Goal: Task Accomplishment & Management: Use online tool/utility

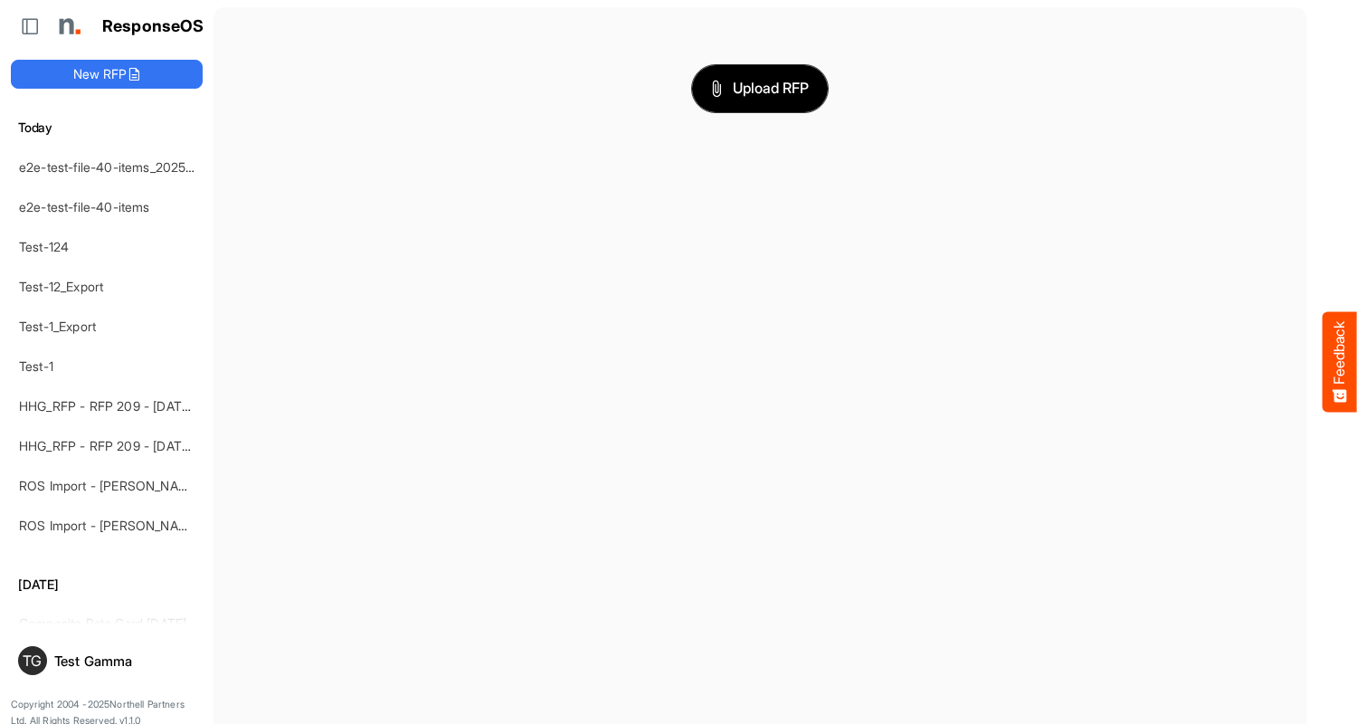
click at [760, 88] on span "Upload RFP" at bounding box center [760, 89] width 98 height 24
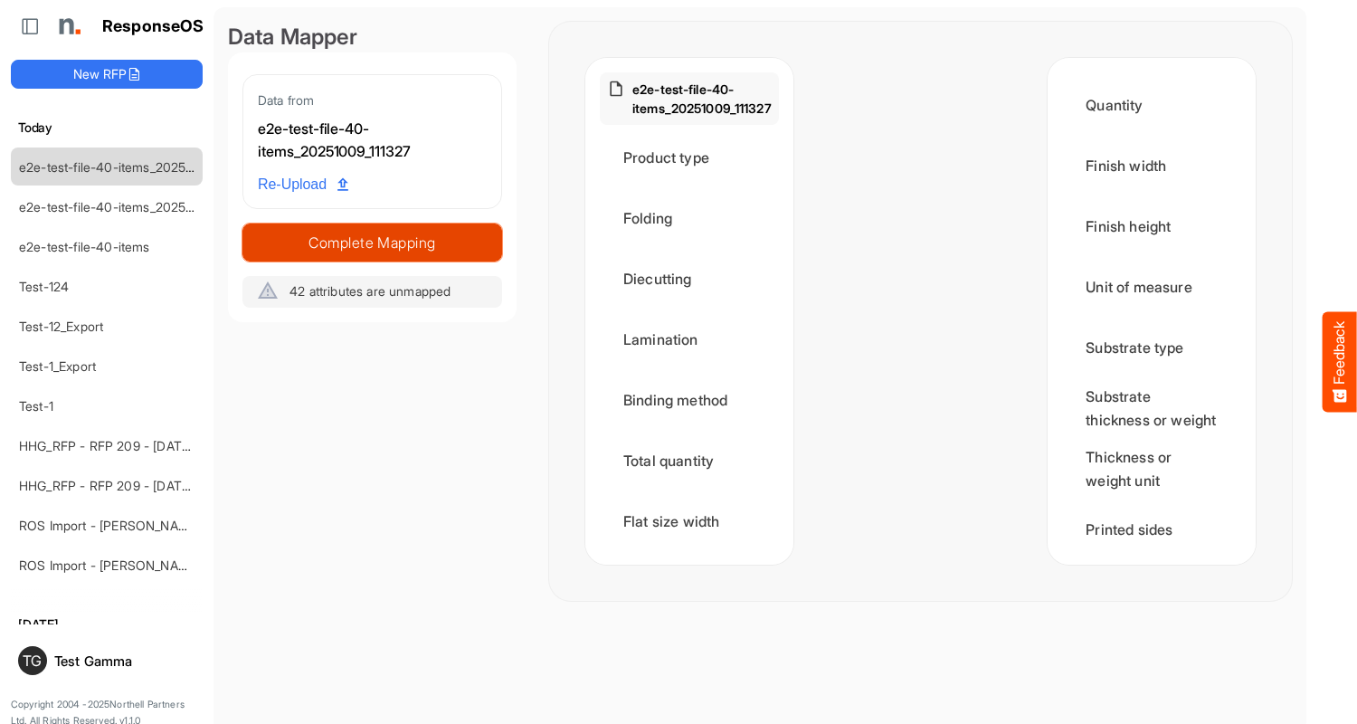
click at [372, 243] on span "Complete Mapping" at bounding box center [372, 242] width 258 height 25
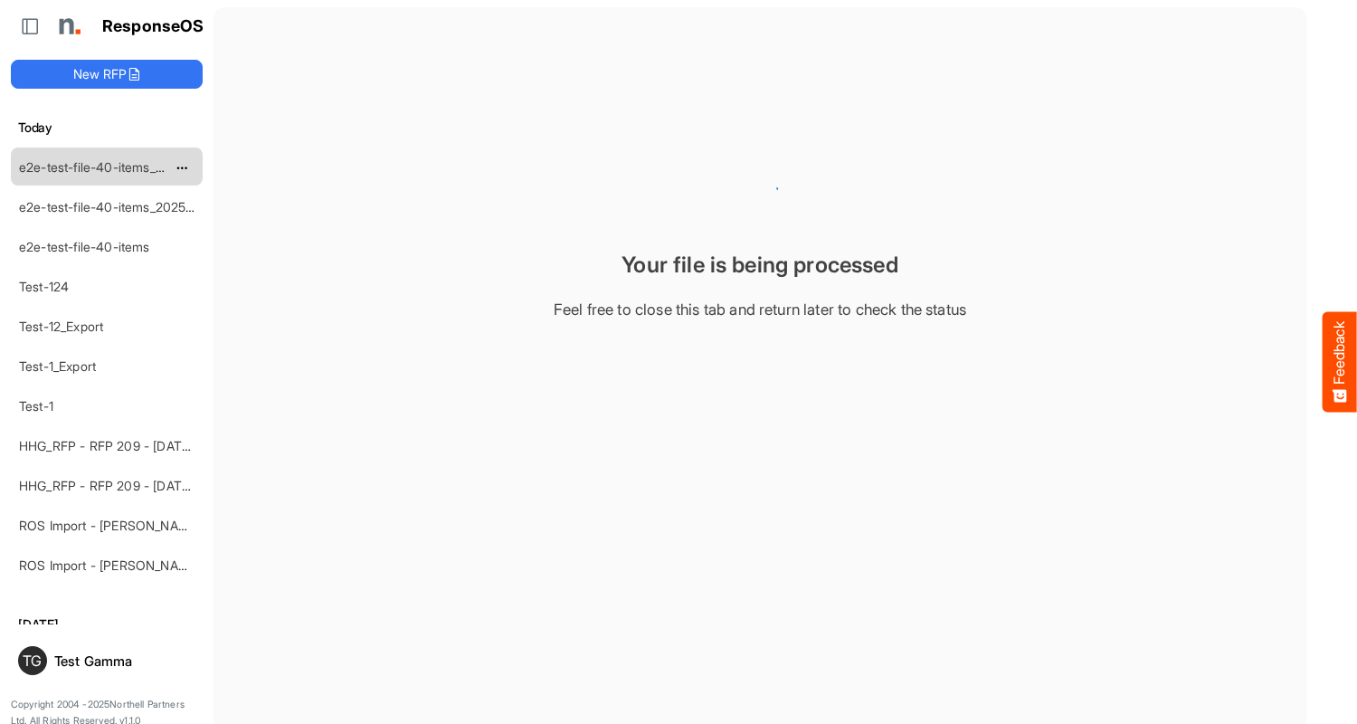
click at [107, 166] on link "e2e-test-file-40-items_20251009_111327" at bounding box center [135, 166] width 233 height 15
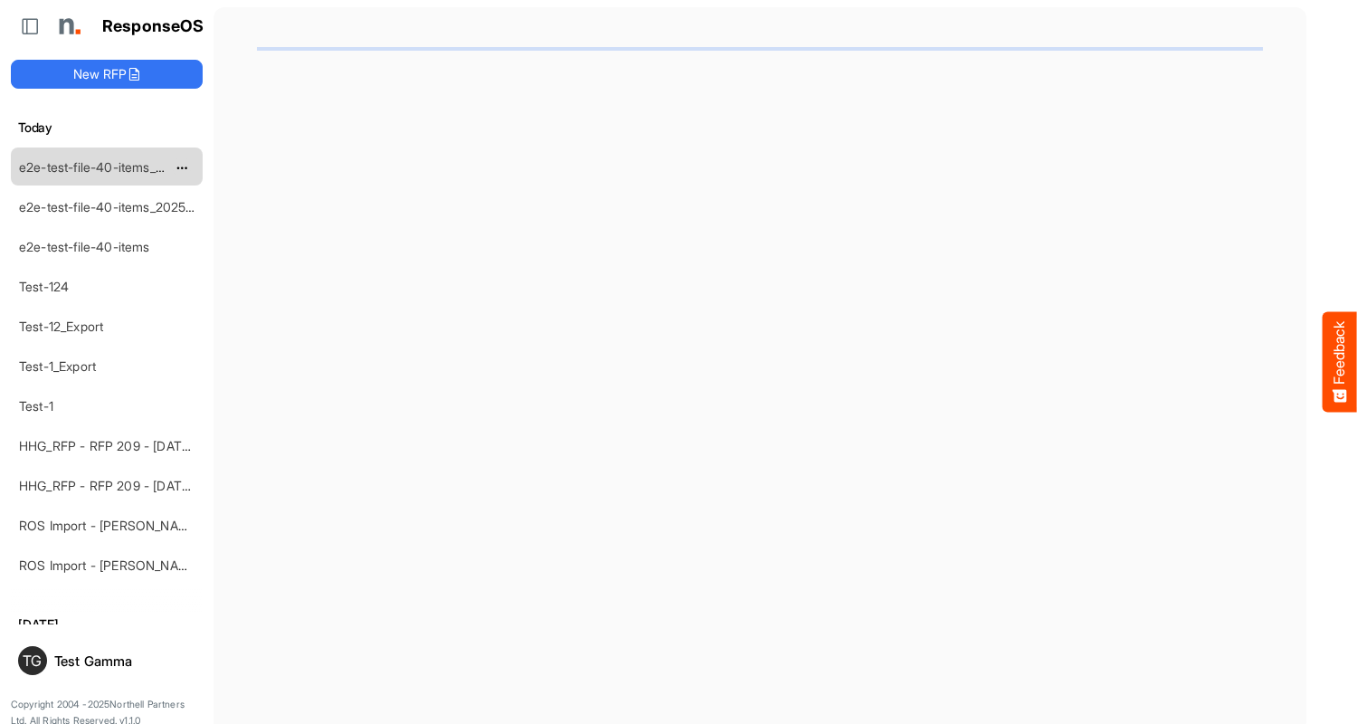
click at [107, 166] on link "e2e-test-file-40-items_20251009_111327" at bounding box center [135, 166] width 233 height 15
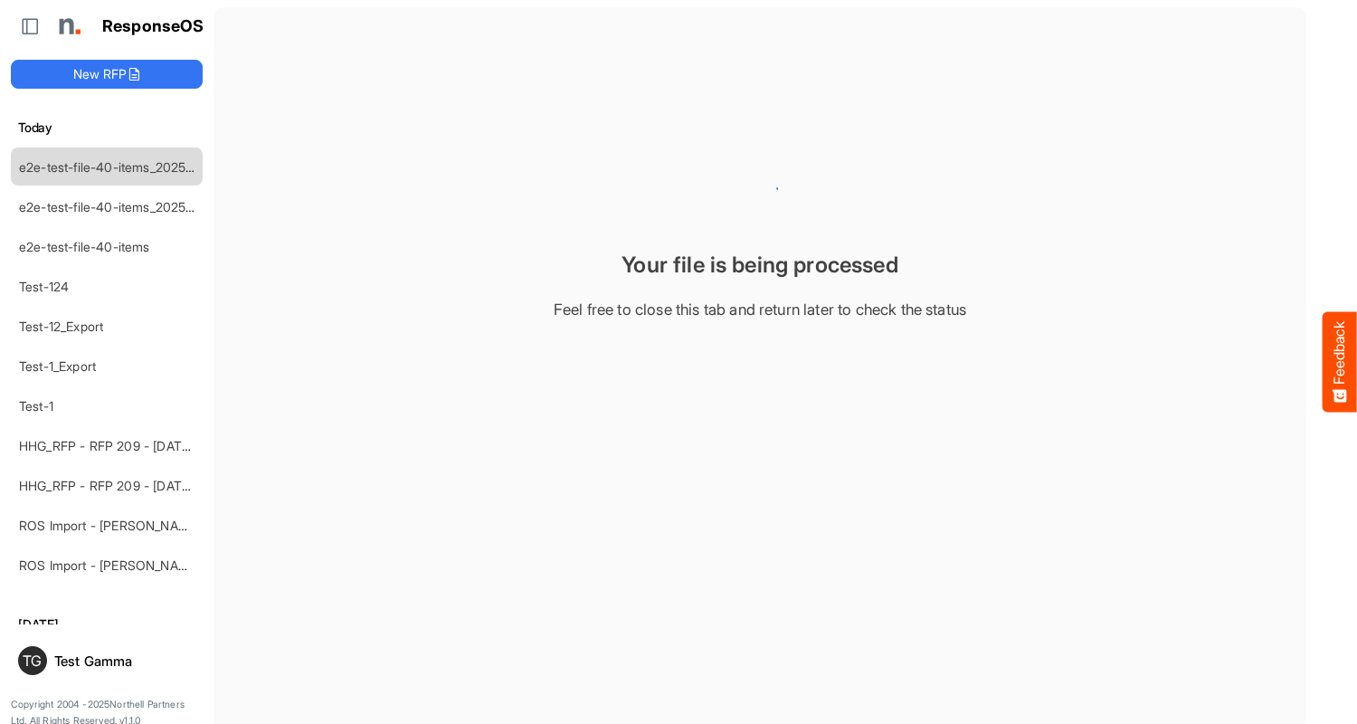
click at [107, 166] on link "e2e-test-file-40-items_20251009_111327" at bounding box center [135, 166] width 233 height 15
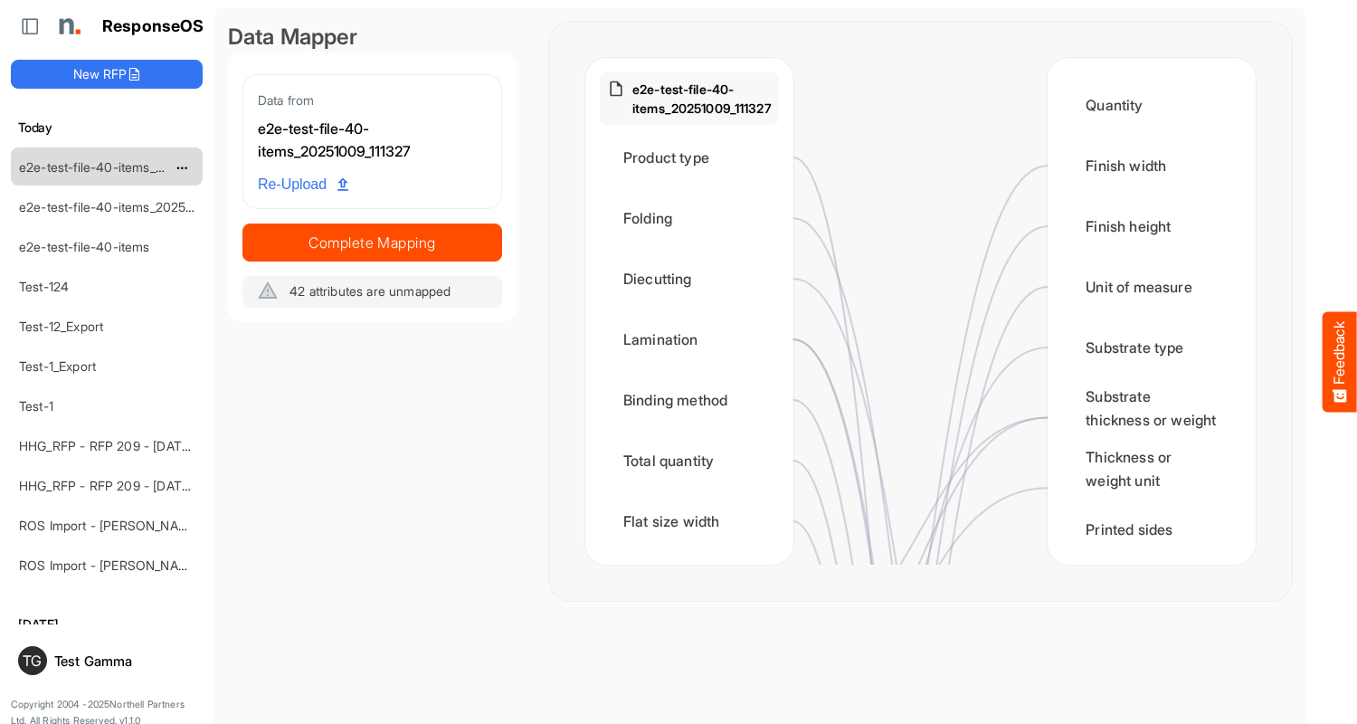
click at [107, 166] on link "e2e-test-file-40-items_20251009_111327" at bounding box center [135, 166] width 233 height 15
